Goal: Information Seeking & Learning: Learn about a topic

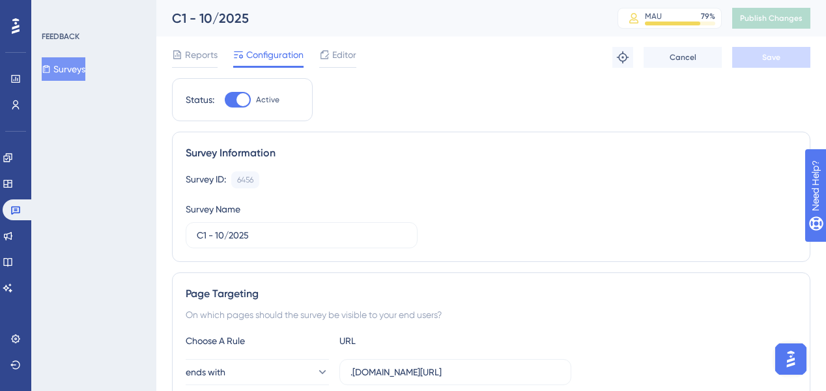
click at [198, 55] on span "Reports" at bounding box center [201, 55] width 33 height 16
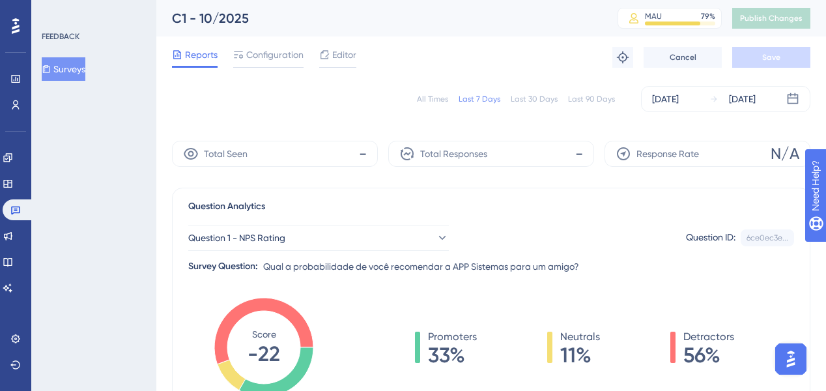
click at [440, 94] on div "All Times" at bounding box center [432, 99] width 31 height 10
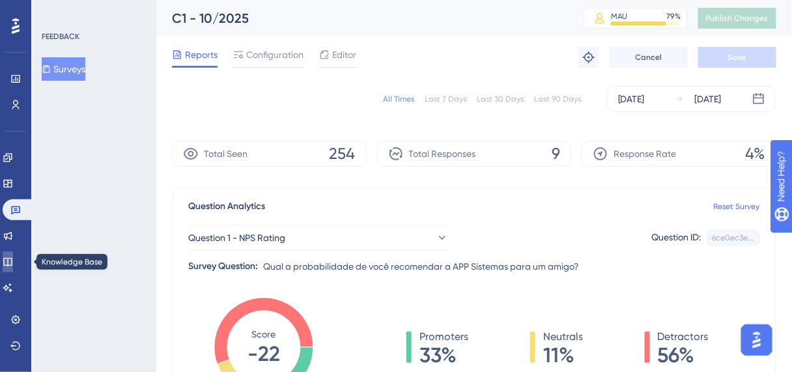
click at [9, 264] on link at bounding box center [8, 261] width 10 height 21
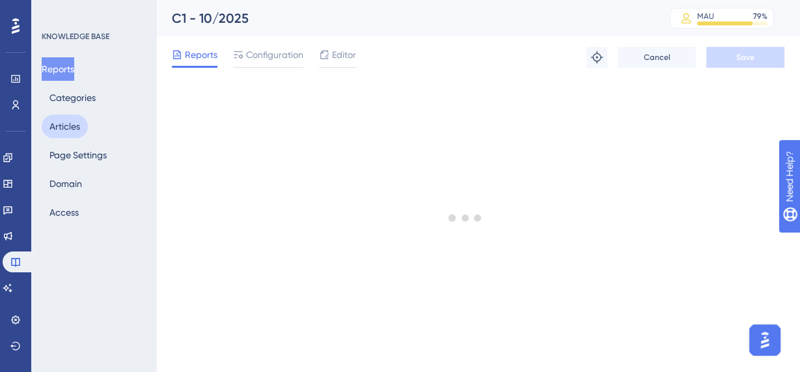
click at [65, 127] on button "Articles" at bounding box center [65, 126] width 46 height 23
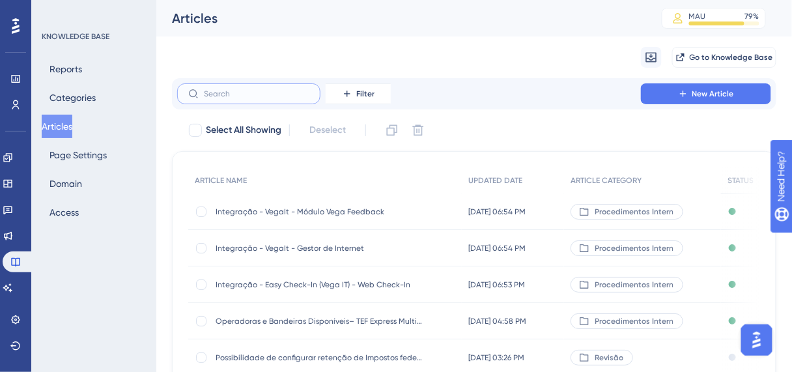
click at [244, 91] on input "text" at bounding box center [256, 93] width 105 height 9
click at [339, 96] on button "Filter" at bounding box center [358, 93] width 65 height 21
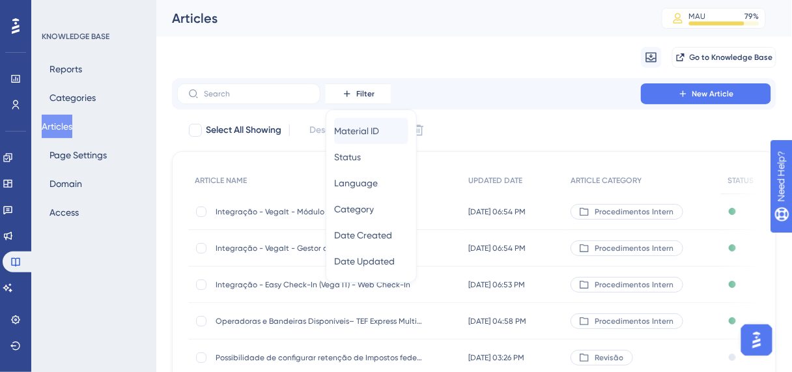
scroll to position [9, 0]
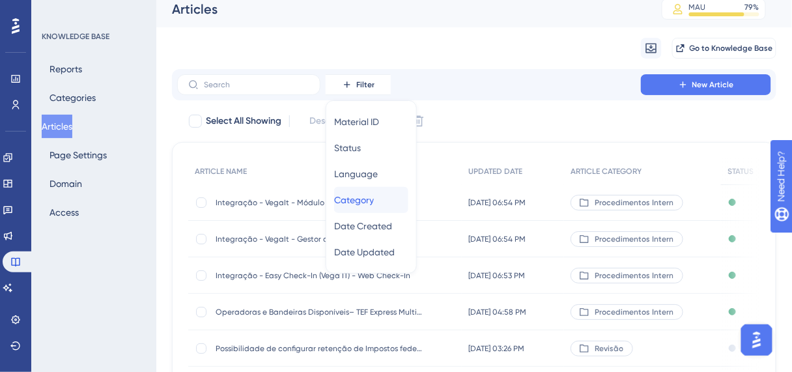
click at [367, 201] on span "Category" at bounding box center [354, 200] width 40 height 16
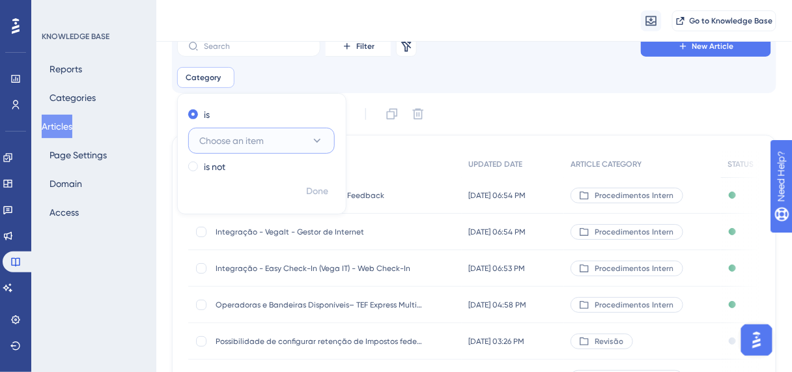
click at [236, 150] on button "Choose an item" at bounding box center [261, 141] width 147 height 26
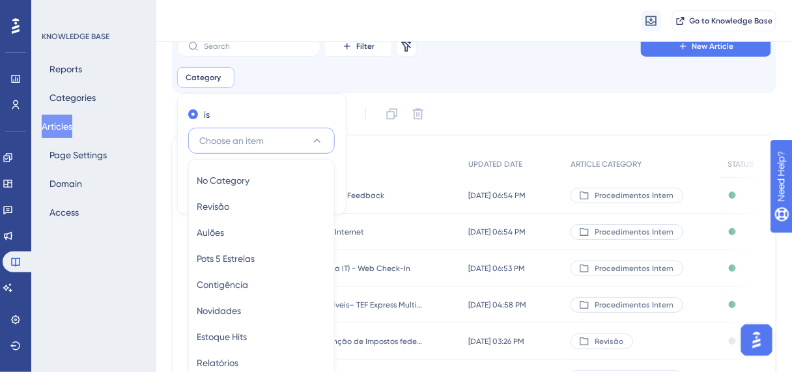
scroll to position [154, 0]
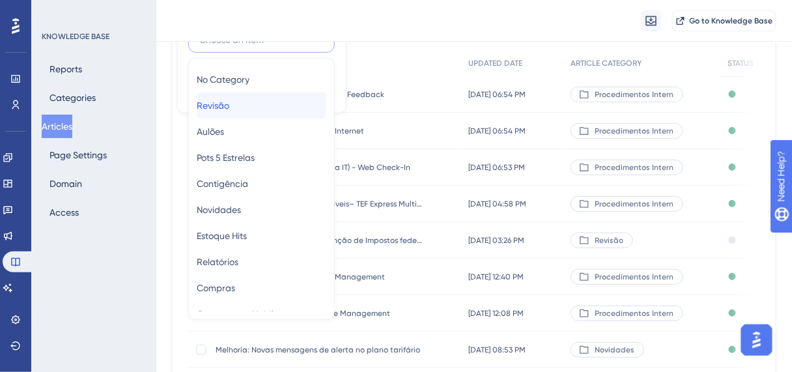
click at [229, 98] on span "Revisão" at bounding box center [213, 106] width 33 height 16
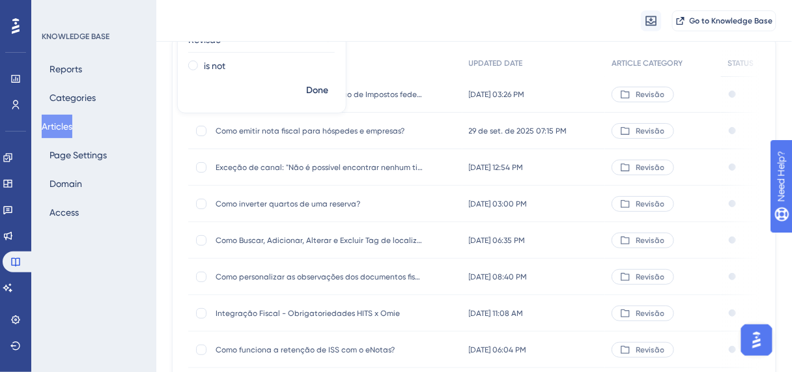
click at [480, 48] on div "ARTICLE NAME UPDATED DATE ARTICLE CATEGORY STATUS Possibilidade de configurar r…" at bounding box center [474, 253] width 604 height 439
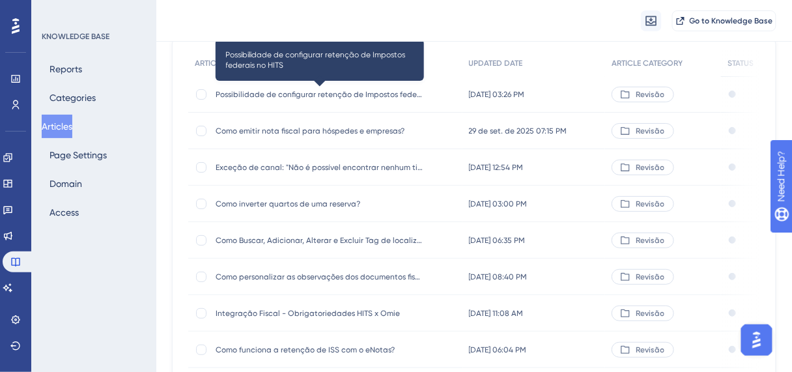
click at [337, 97] on span "Possibilidade de configurar retenção de Impostos federais no HITS" at bounding box center [320, 94] width 208 height 10
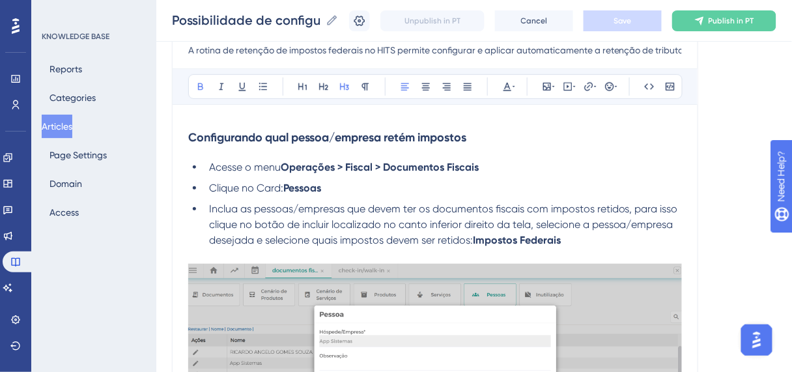
scroll to position [104, 0]
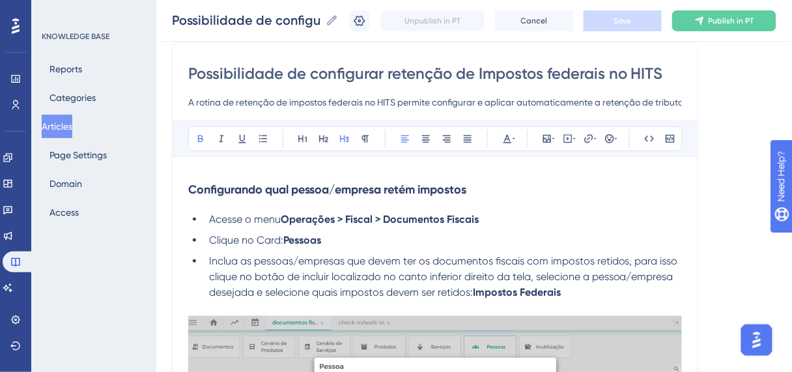
drag, startPoint x: 186, startPoint y: 191, endPoint x: 413, endPoint y: 189, distance: 227.3
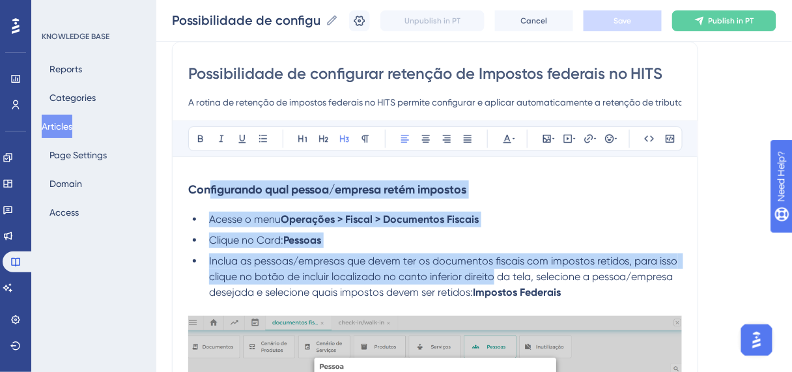
drag, startPoint x: 209, startPoint y: 186, endPoint x: 490, endPoint y: 278, distance: 295.9
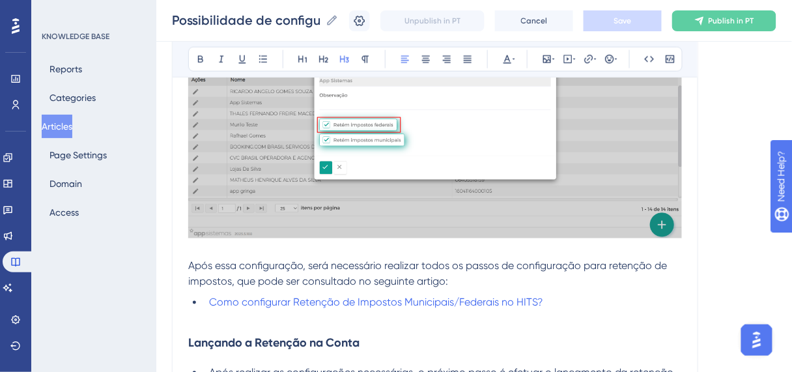
scroll to position [469, 0]
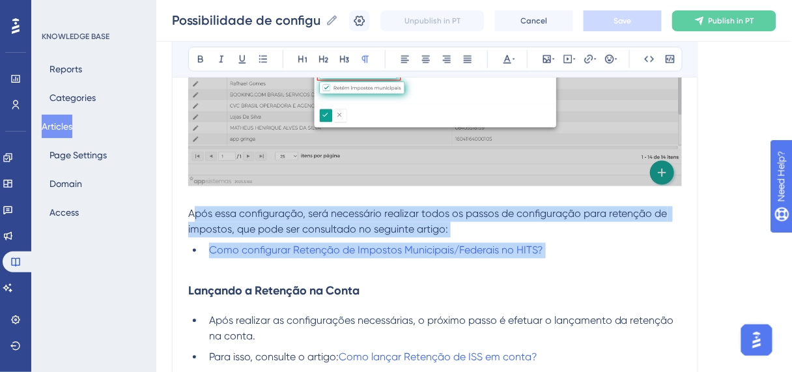
drag, startPoint x: 191, startPoint y: 212, endPoint x: 574, endPoint y: 268, distance: 386.3
click at [574, 268] on div "Configurando qual pessoa/empresa retém impostos Acesse o menu Operações > Fisca…" at bounding box center [435, 110] width 494 height 604
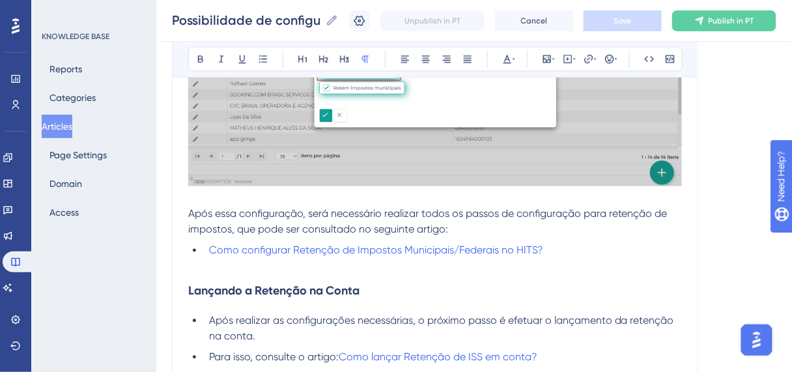
click at [496, 274] on h3 "Lançando a Retenção na Conta" at bounding box center [435, 291] width 494 height 34
click at [428, 247] on span "Como configurar Retenção de Impostos Municipais/Federais no HITS?" at bounding box center [376, 250] width 334 height 12
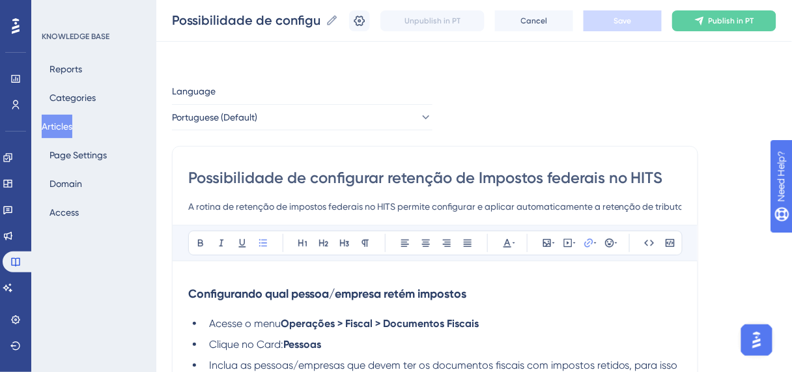
scroll to position [0, 0]
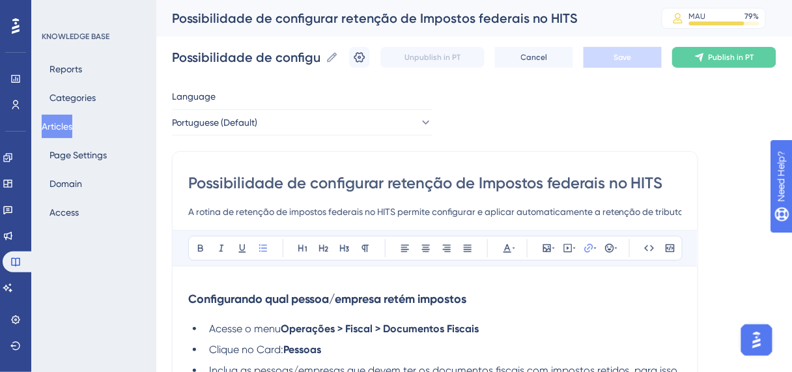
drag, startPoint x: 69, startPoint y: 120, endPoint x: 43, endPoint y: 135, distance: 30.4
click at [69, 120] on button "Articles" at bounding box center [57, 126] width 31 height 23
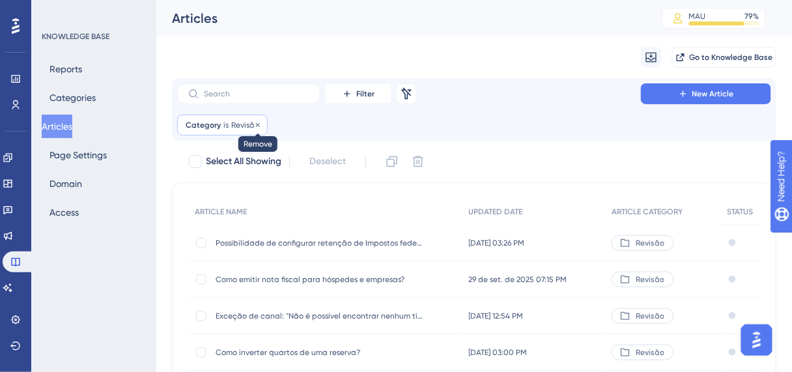
click at [259, 123] on icon at bounding box center [258, 125] width 8 height 8
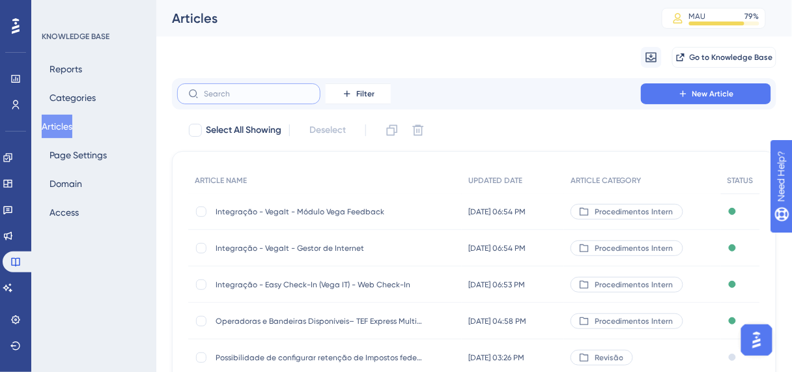
click at [240, 92] on input "text" at bounding box center [256, 93] width 105 height 9
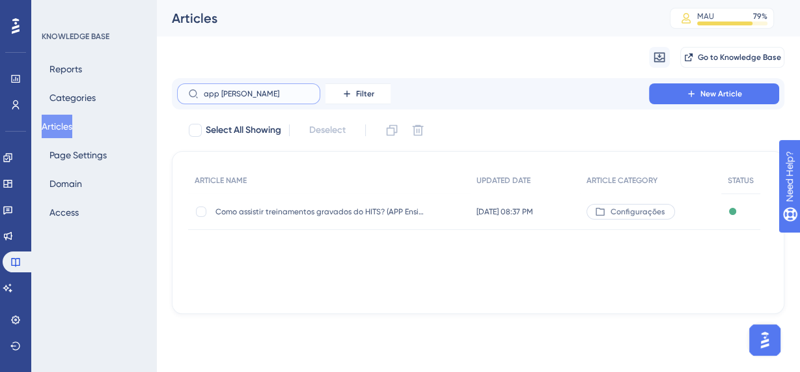
type input "app [PERSON_NAME]"
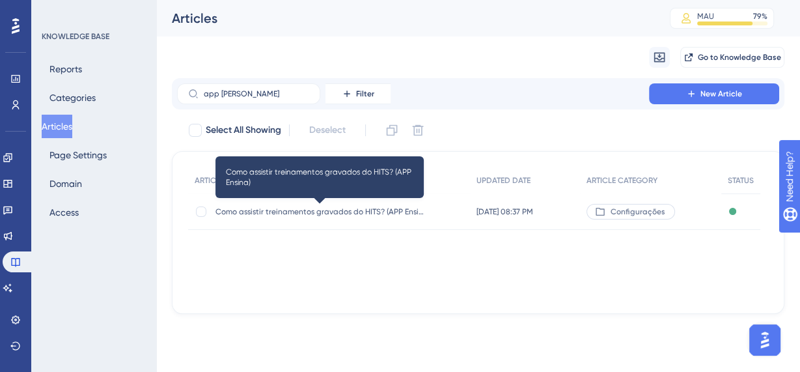
click at [313, 214] on span "Como assistir treinamentos gravados do HITS? (APP Ensina)" at bounding box center [320, 211] width 208 height 10
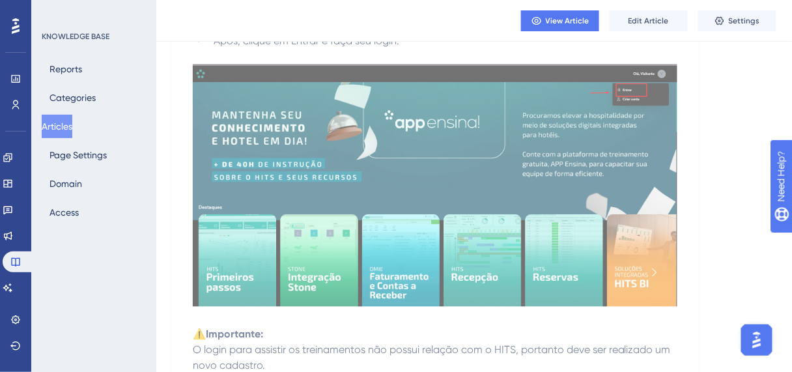
scroll to position [521, 0]
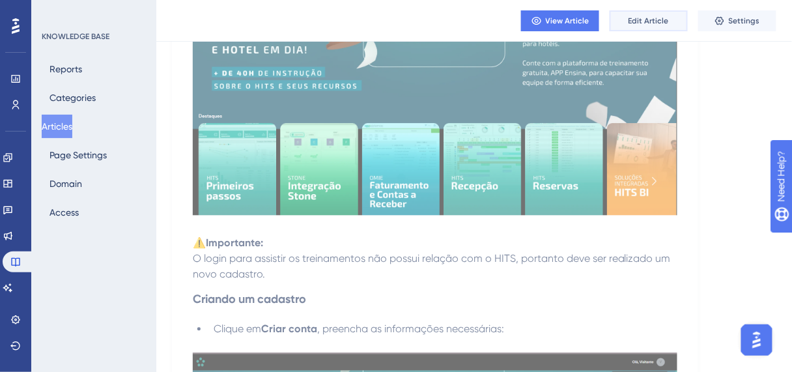
click at [621, 15] on button "Edit Article" at bounding box center [648, 20] width 78 height 21
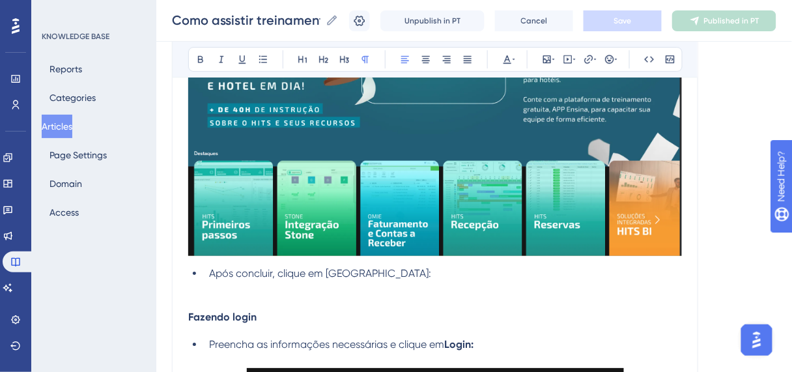
scroll to position [1015, 0]
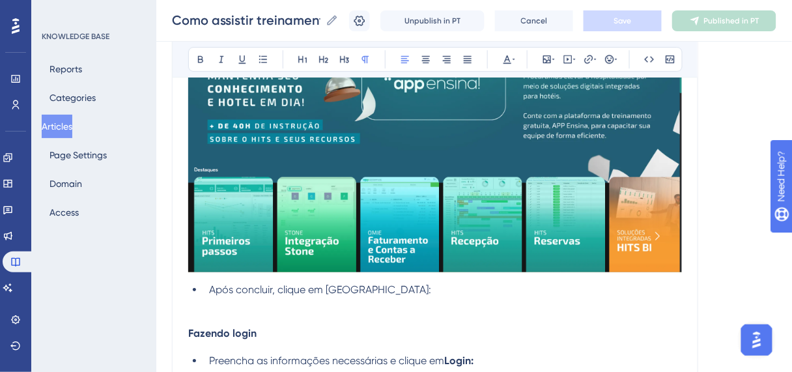
click at [246, 203] on img at bounding box center [435, 147] width 494 height 247
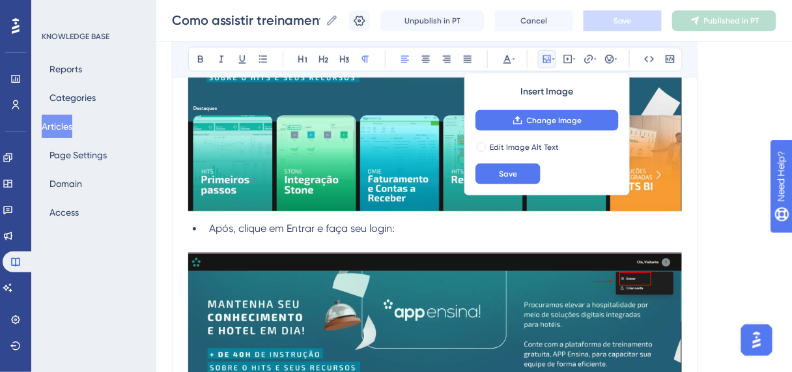
scroll to position [494, 0]
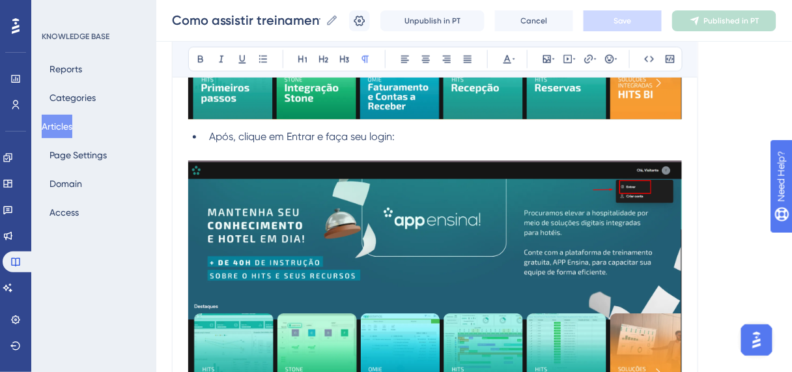
click at [244, 164] on p at bounding box center [435, 286] width 494 height 251
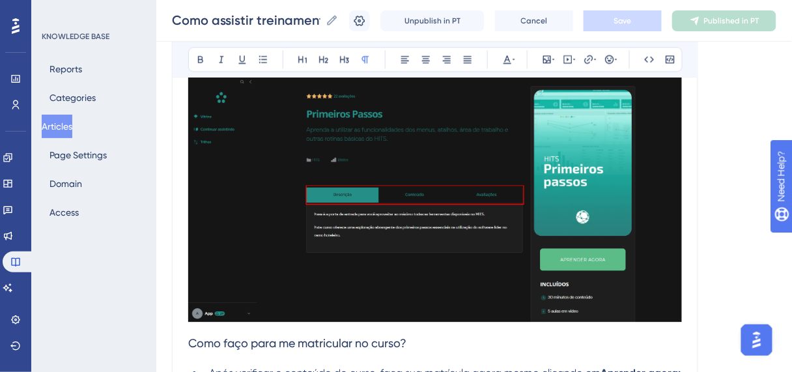
scroll to position [2054, 0]
